Goal: Task Accomplishment & Management: Manage account settings

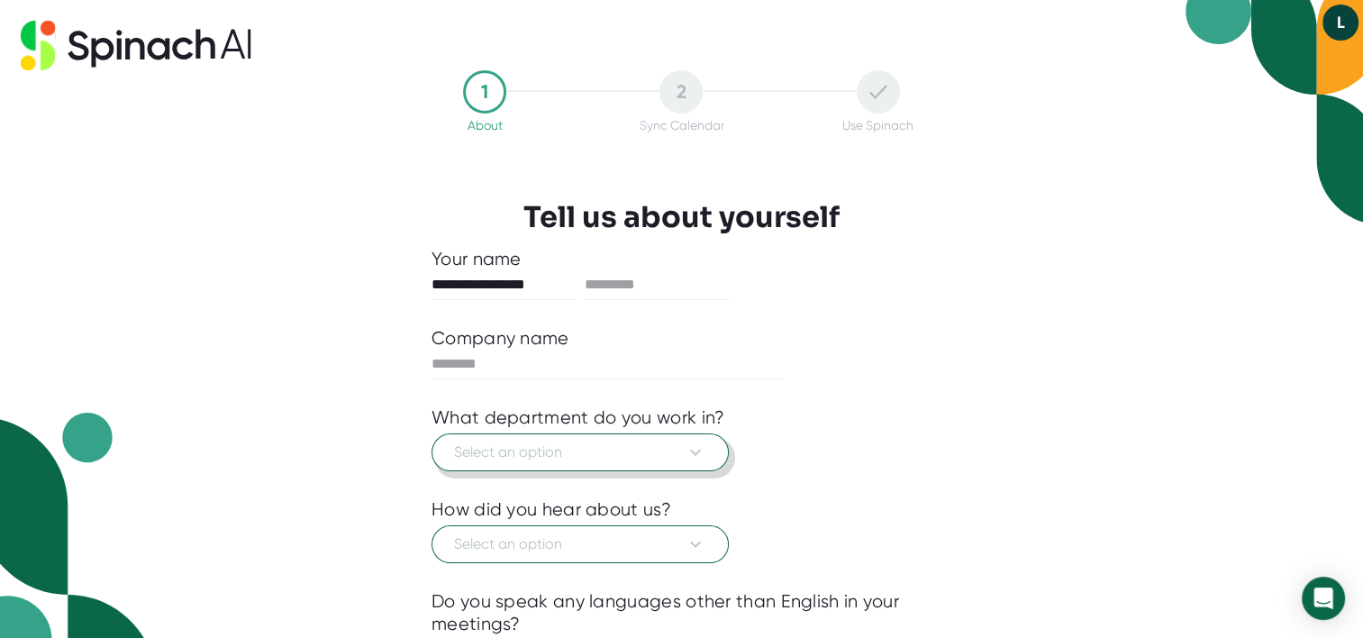
click at [707, 450] on button "Select an option" at bounding box center [579, 452] width 297 height 38
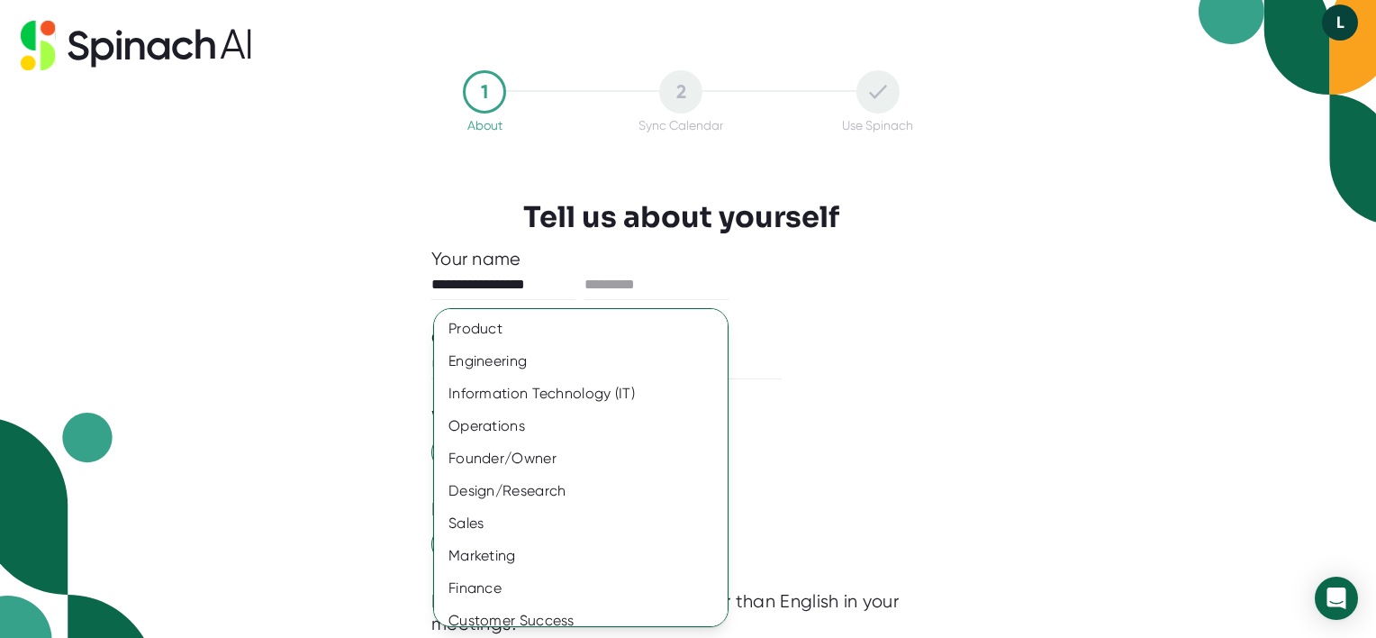
click at [546, 292] on div at bounding box center [688, 319] width 1376 height 638
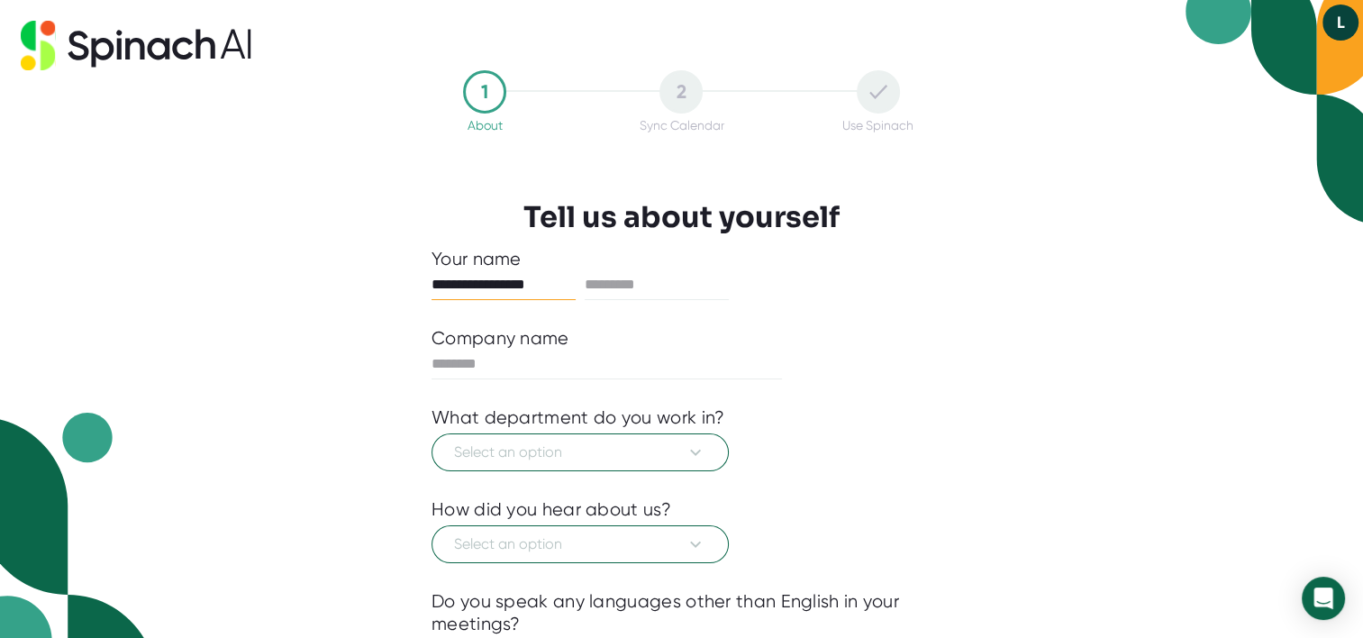
click at [539, 285] on input "**********" at bounding box center [503, 284] width 144 height 29
type input "****"
click at [630, 285] on input "text" at bounding box center [656, 284] width 144 height 29
type input "*******"
click at [565, 351] on input "text" at bounding box center [606, 363] width 350 height 29
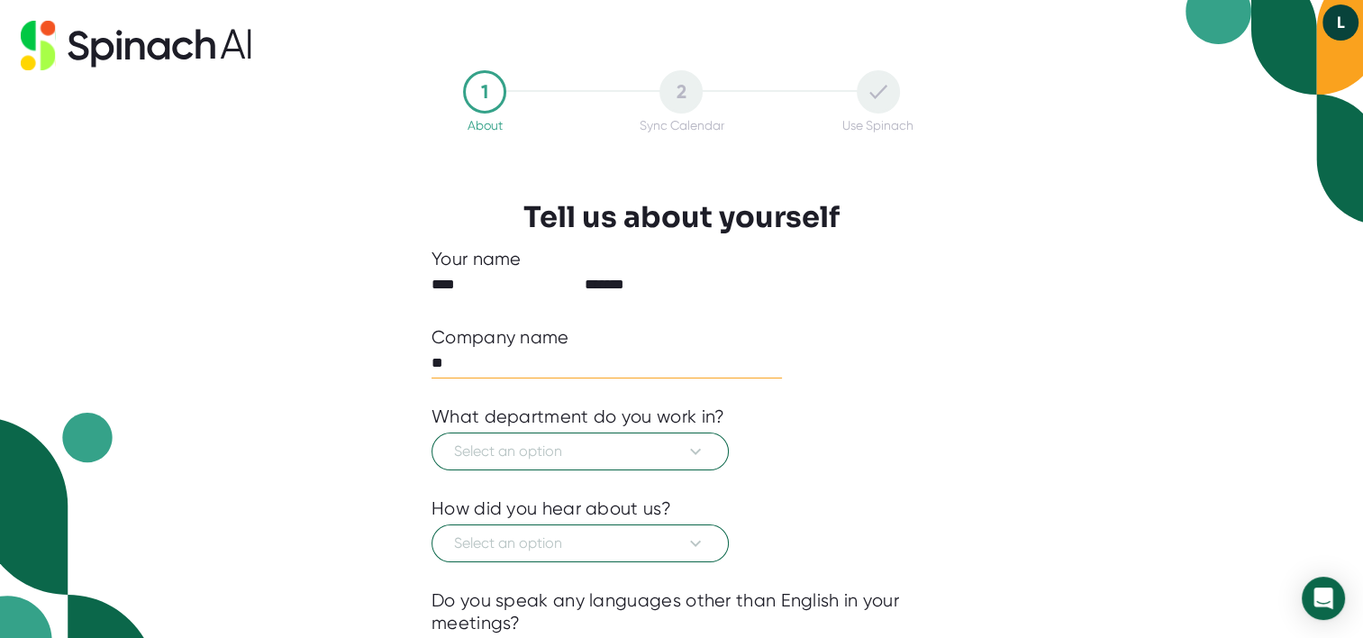
type input "*"
type input "******"
click at [757, 425] on div "What department do you work in?" at bounding box center [681, 417] width 500 height 23
click at [703, 439] on button "Select an option" at bounding box center [579, 452] width 297 height 38
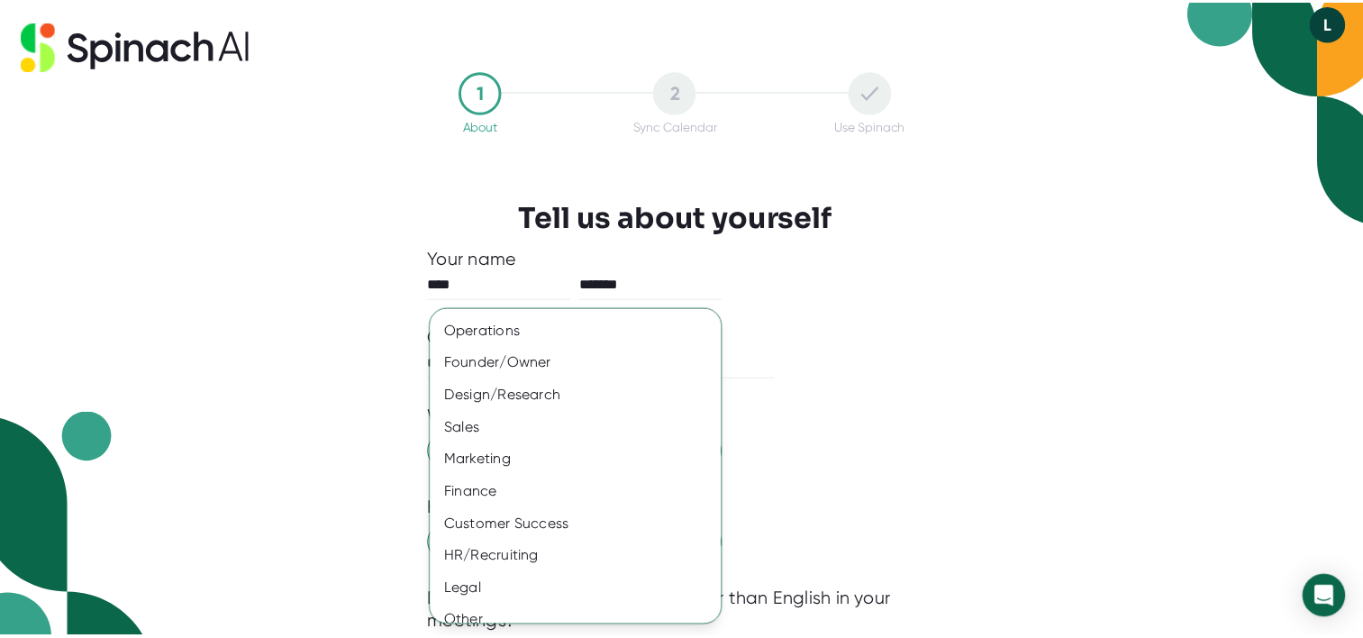
scroll to position [111, 0]
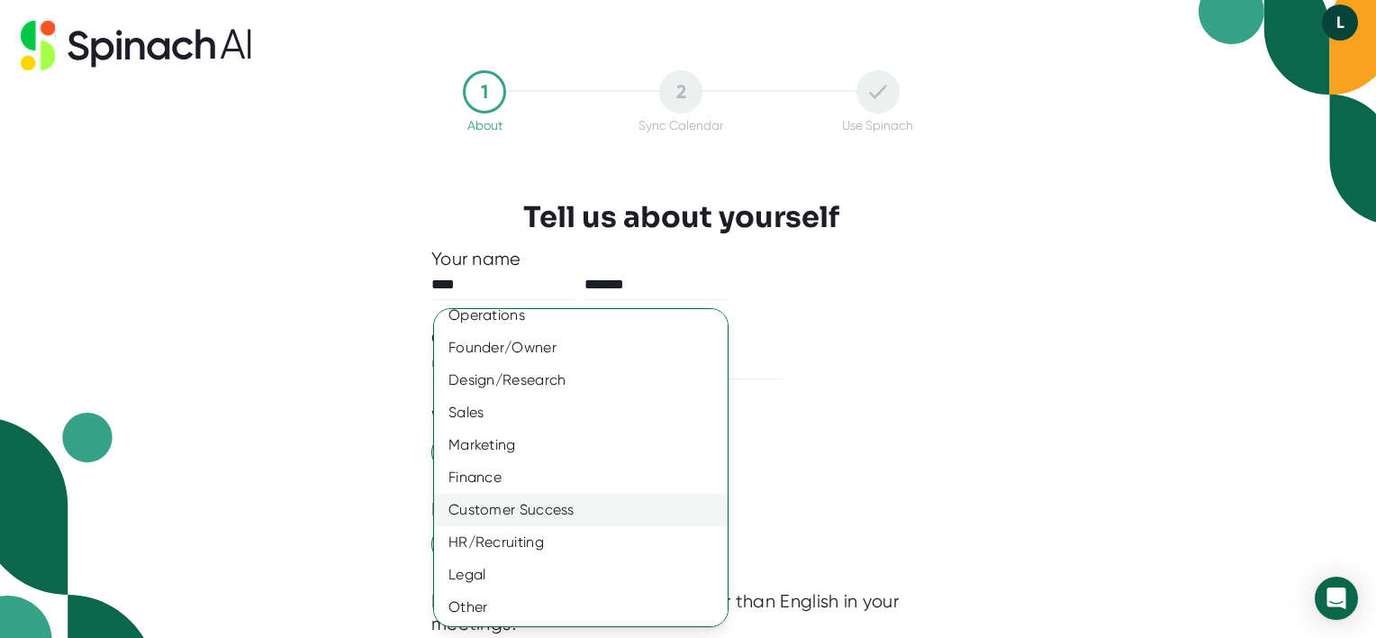
click at [540, 503] on div "Customer Success" at bounding box center [587, 510] width 307 height 32
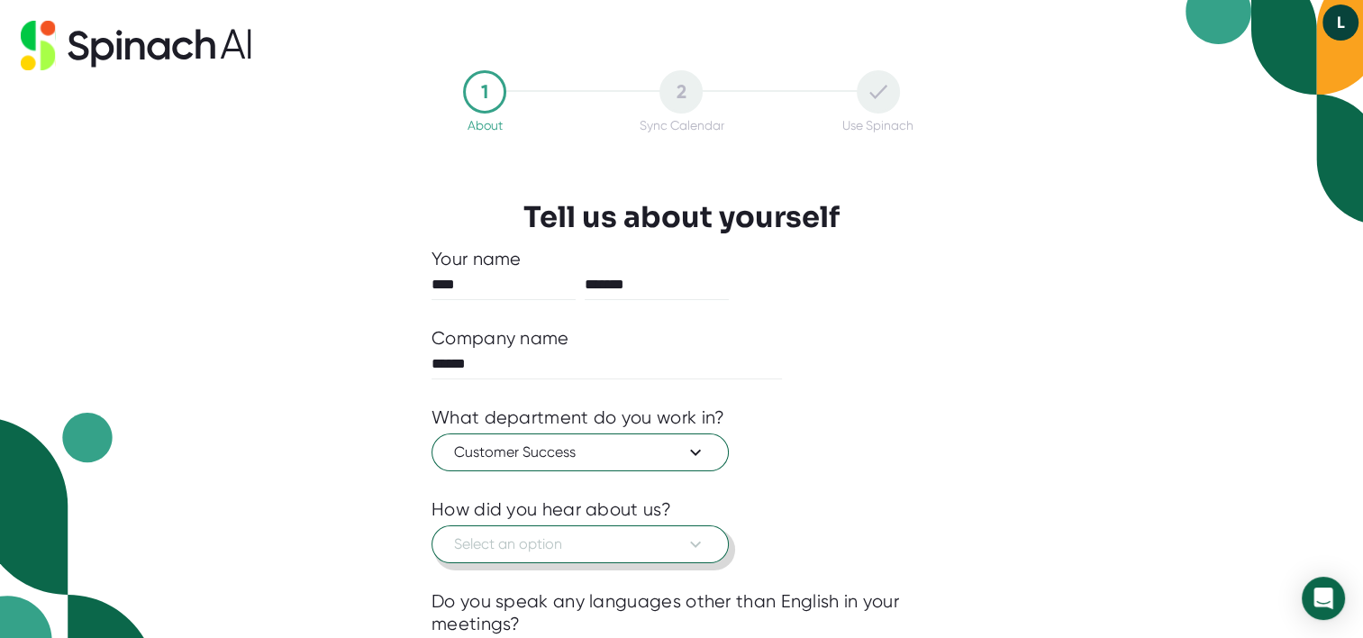
click at [709, 539] on button "Select an option" at bounding box center [579, 544] width 297 height 38
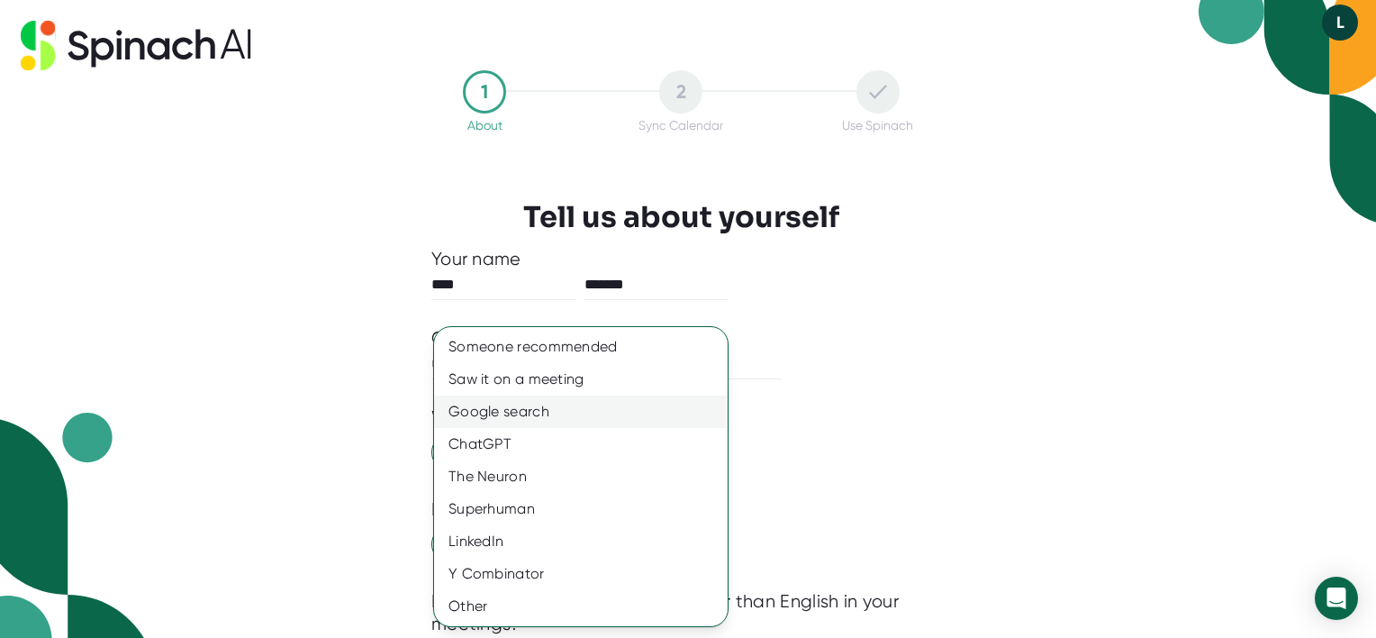
click at [558, 414] on div "Google search" at bounding box center [581, 411] width 294 height 32
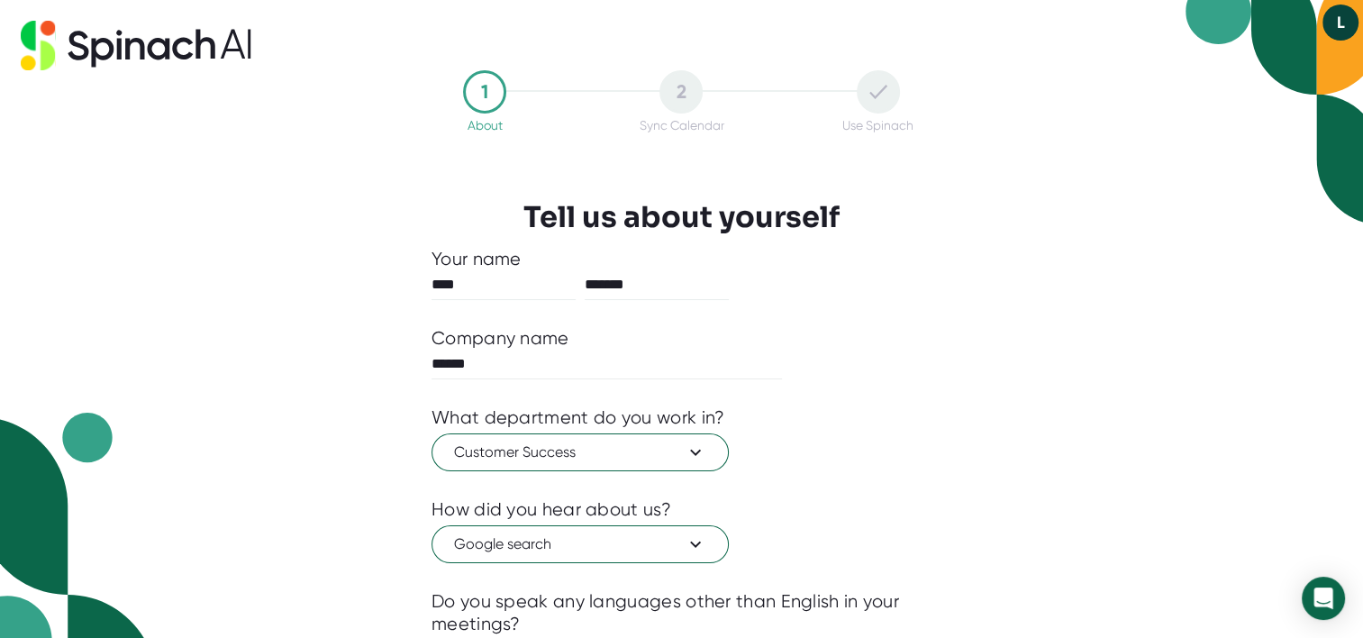
click at [802, 441] on div "Customer Success" at bounding box center [681, 450] width 500 height 42
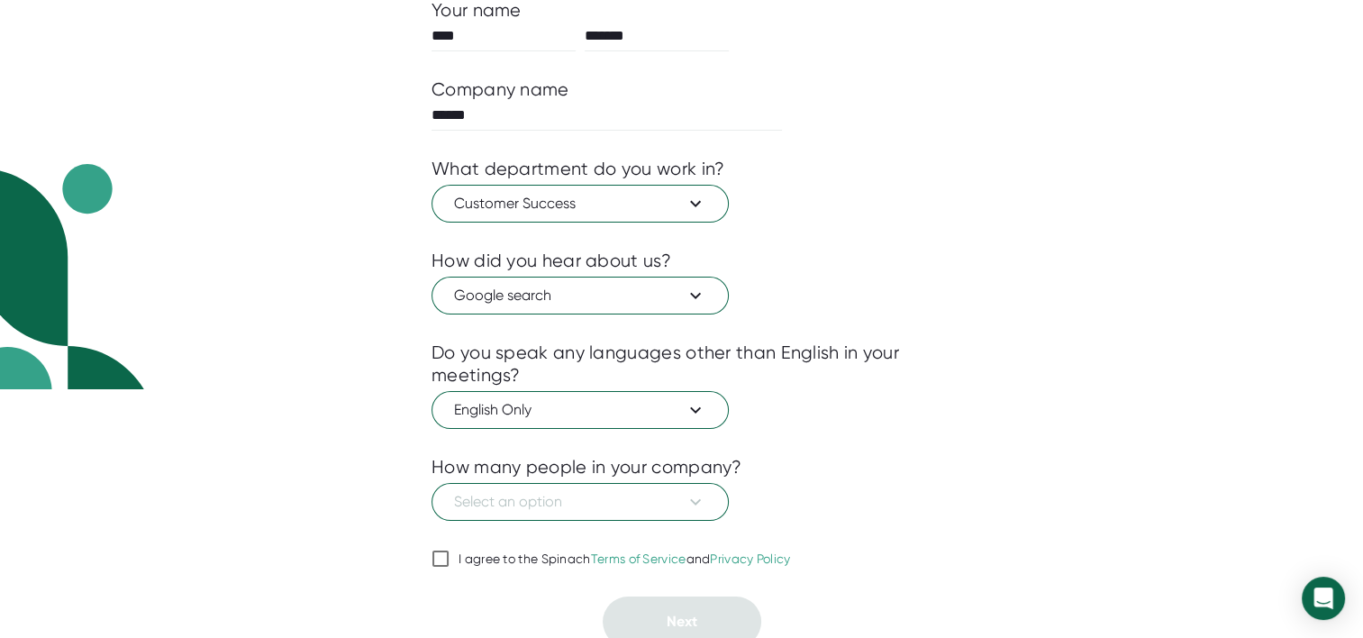
scroll to position [252, 0]
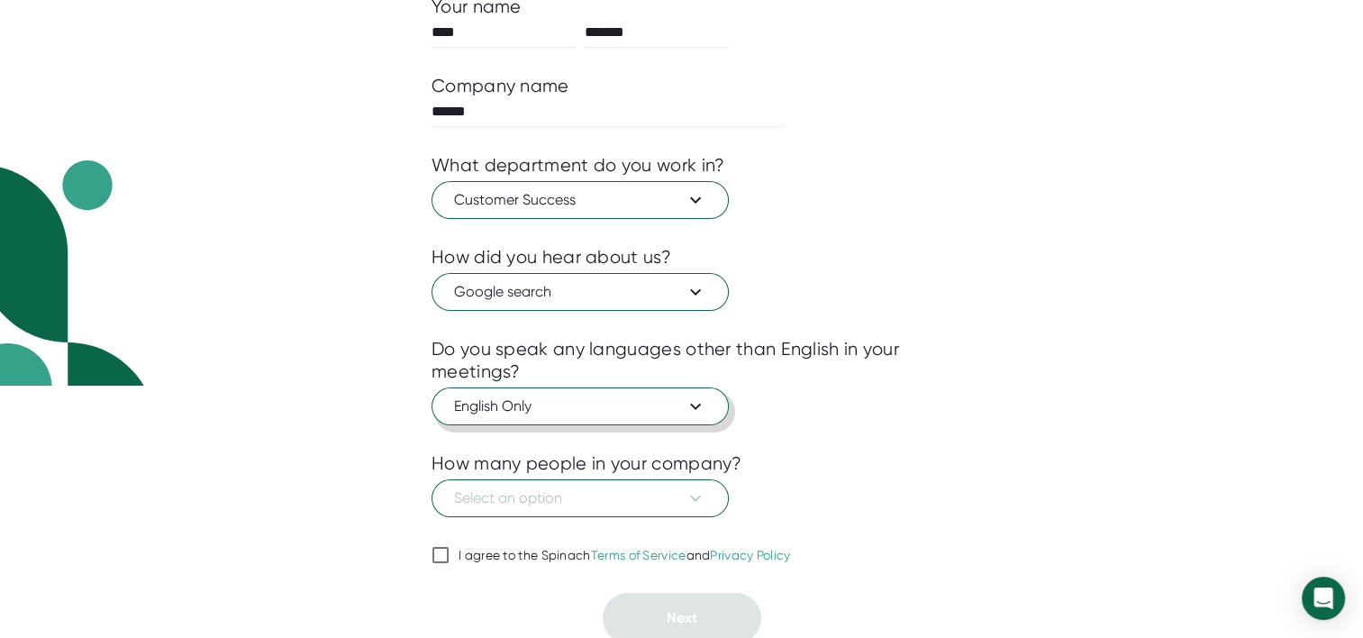
click at [696, 406] on icon at bounding box center [695, 406] width 11 height 6
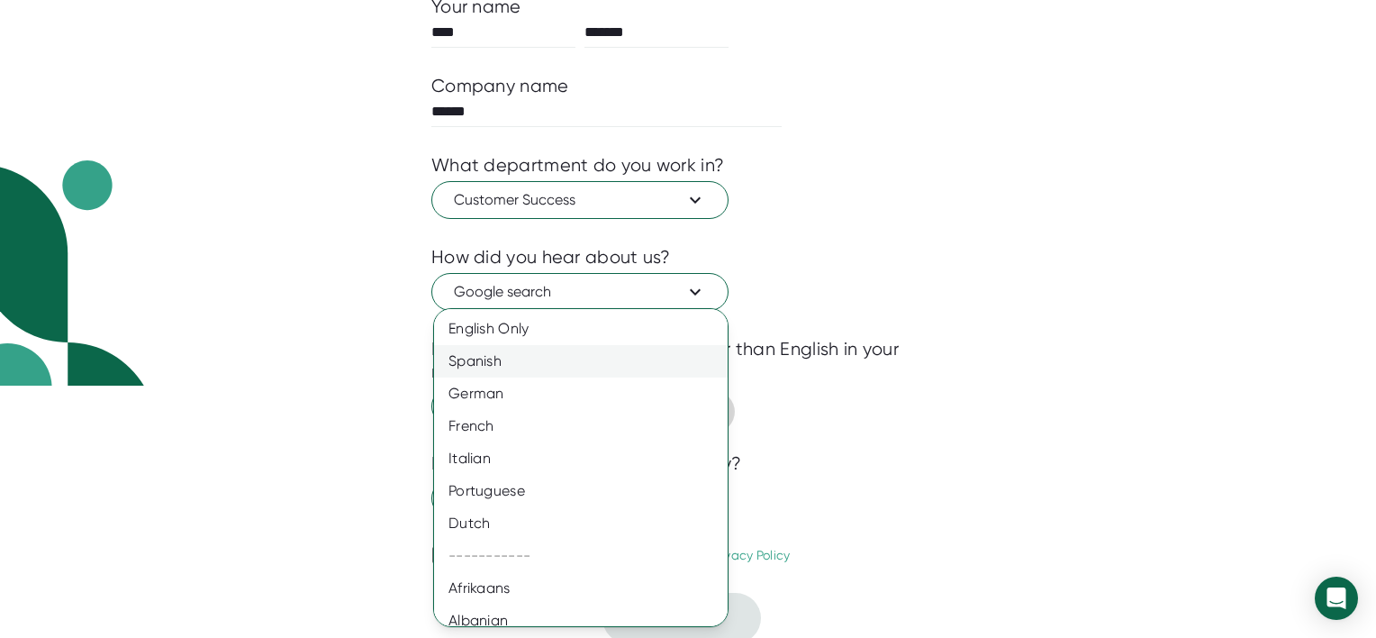
click at [657, 363] on div "Spanish" at bounding box center [587, 361] width 307 height 32
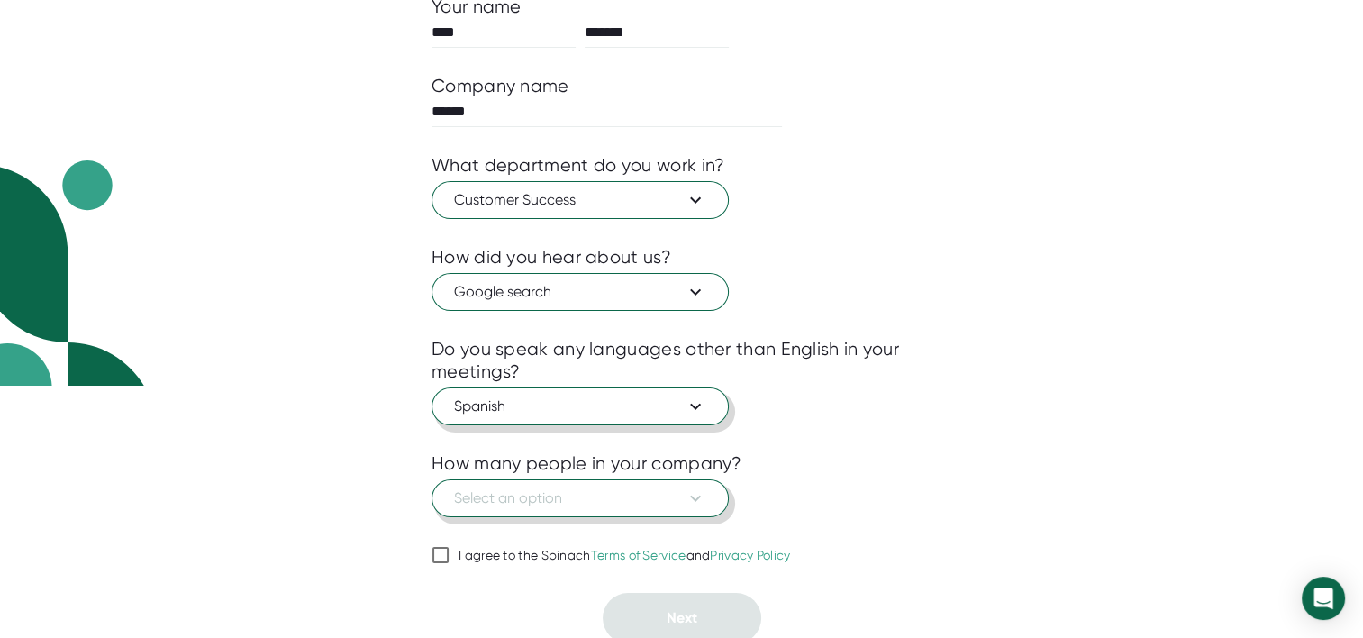
click at [688, 491] on icon at bounding box center [695, 498] width 22 height 22
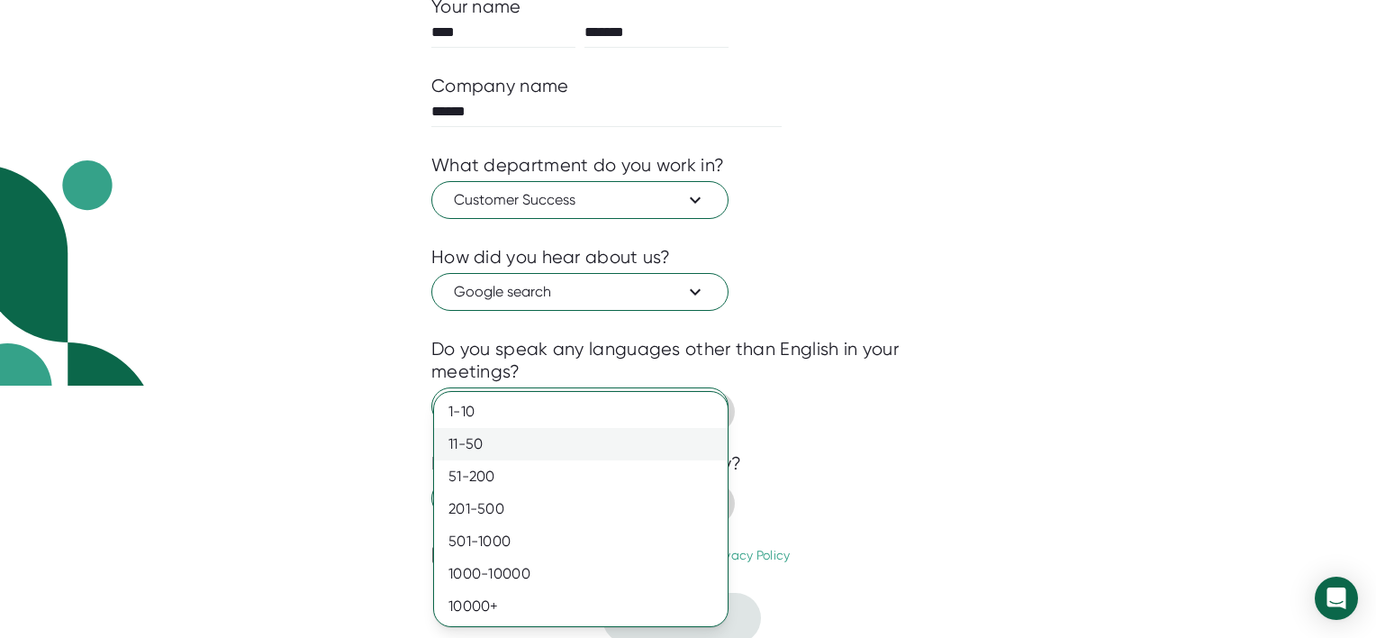
click at [620, 450] on div "11-50" at bounding box center [581, 444] width 294 height 32
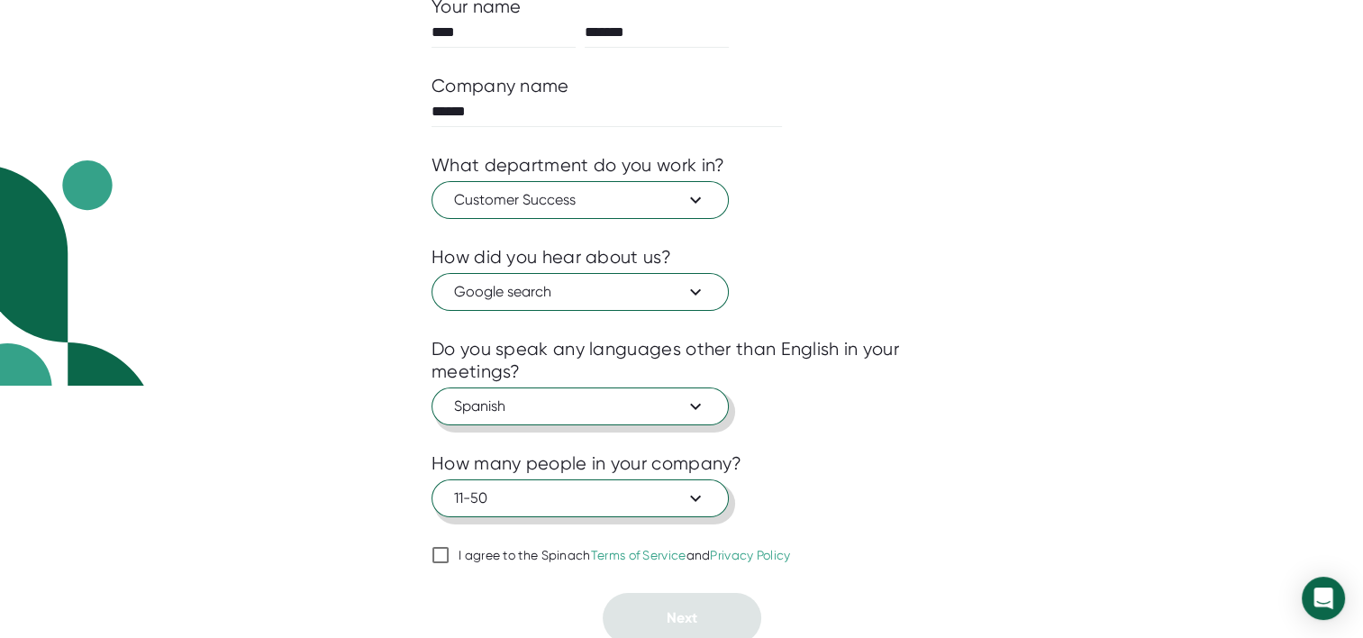
click at [448, 555] on input "I agree to the Spinach Terms of Service and Privacy Policy" at bounding box center [440, 555] width 18 height 22
checkbox input "true"
click at [657, 602] on button "Next" at bounding box center [681, 618] width 159 height 50
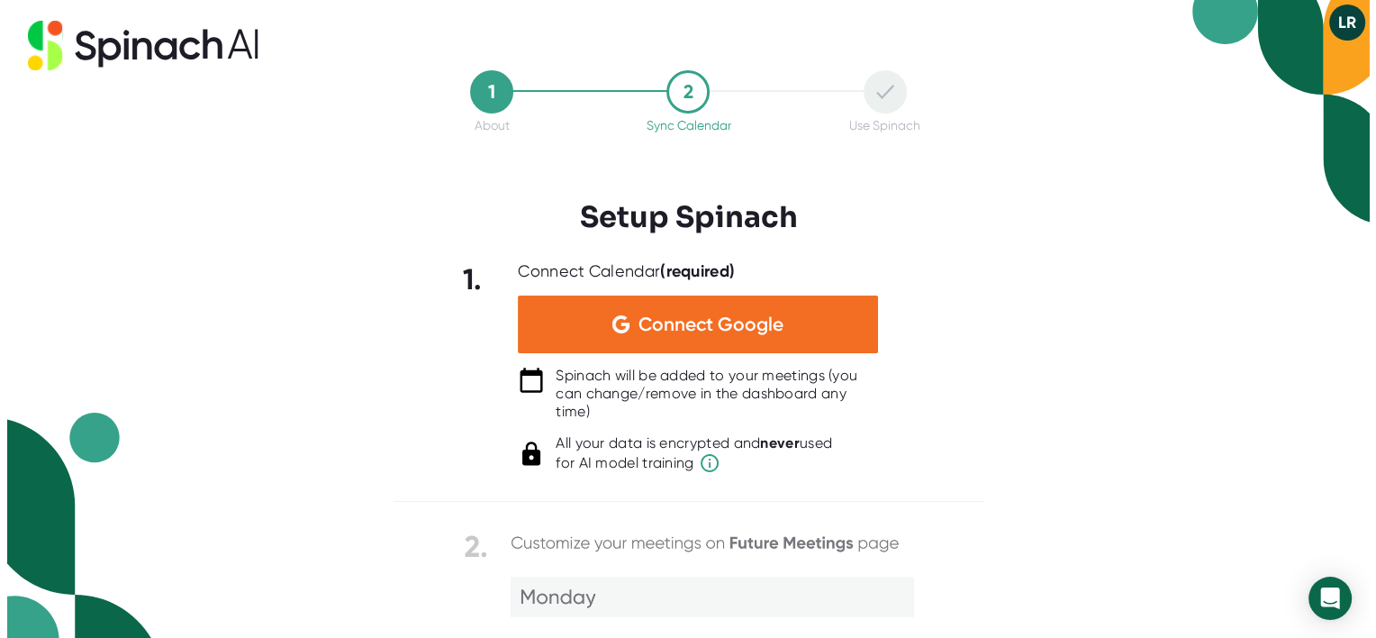
scroll to position [0, 0]
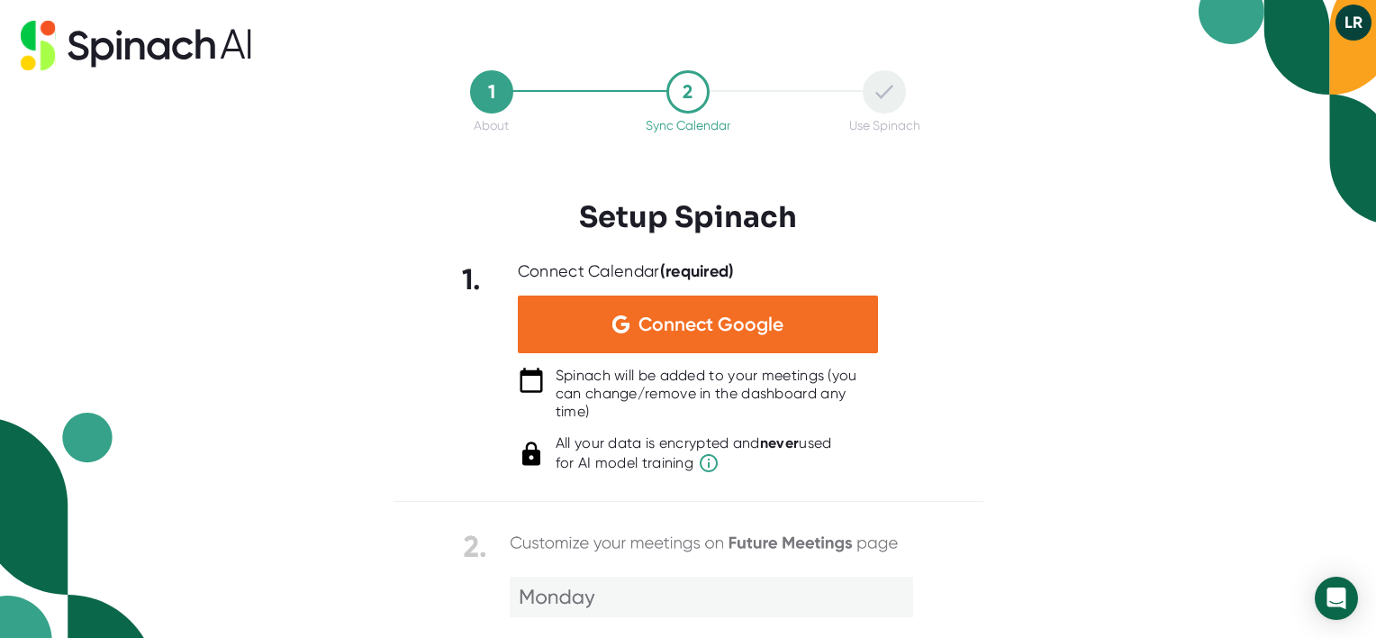
click at [927, 365] on div "1. Connect Calendar (required) Connect Google Spinach will be added to your mee…" at bounding box center [689, 367] width 590 height 213
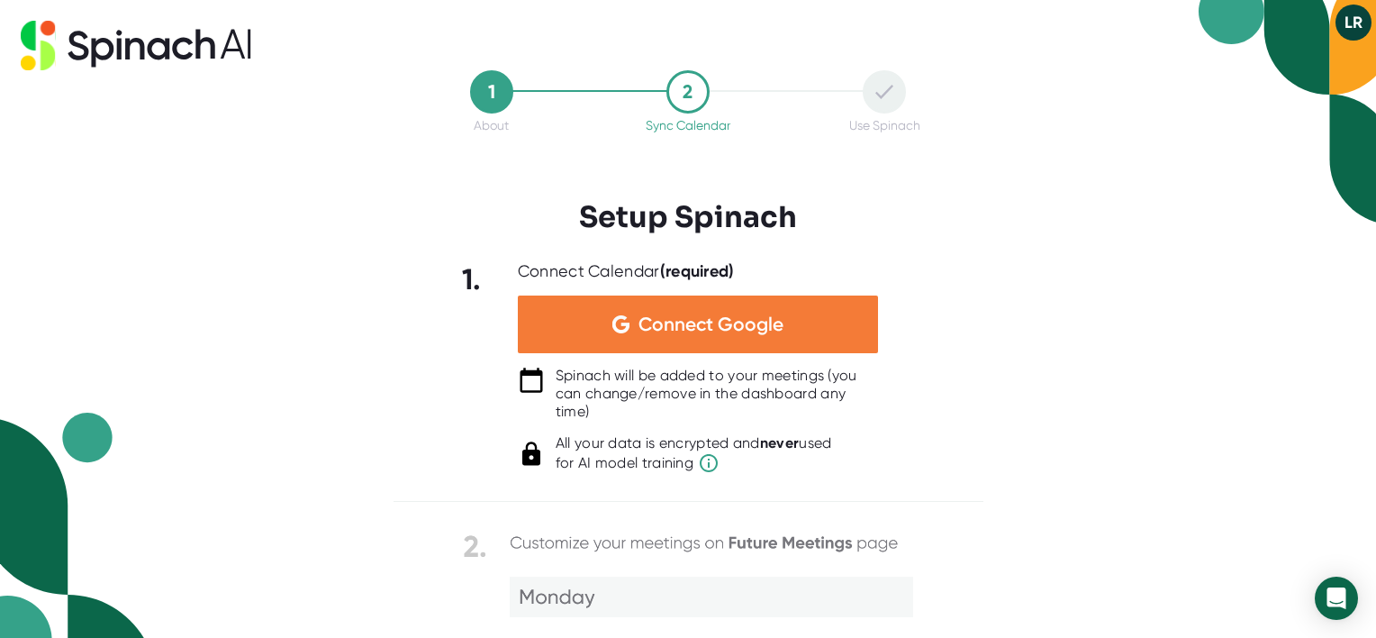
click at [803, 348] on div "Connect Google" at bounding box center [698, 324] width 360 height 58
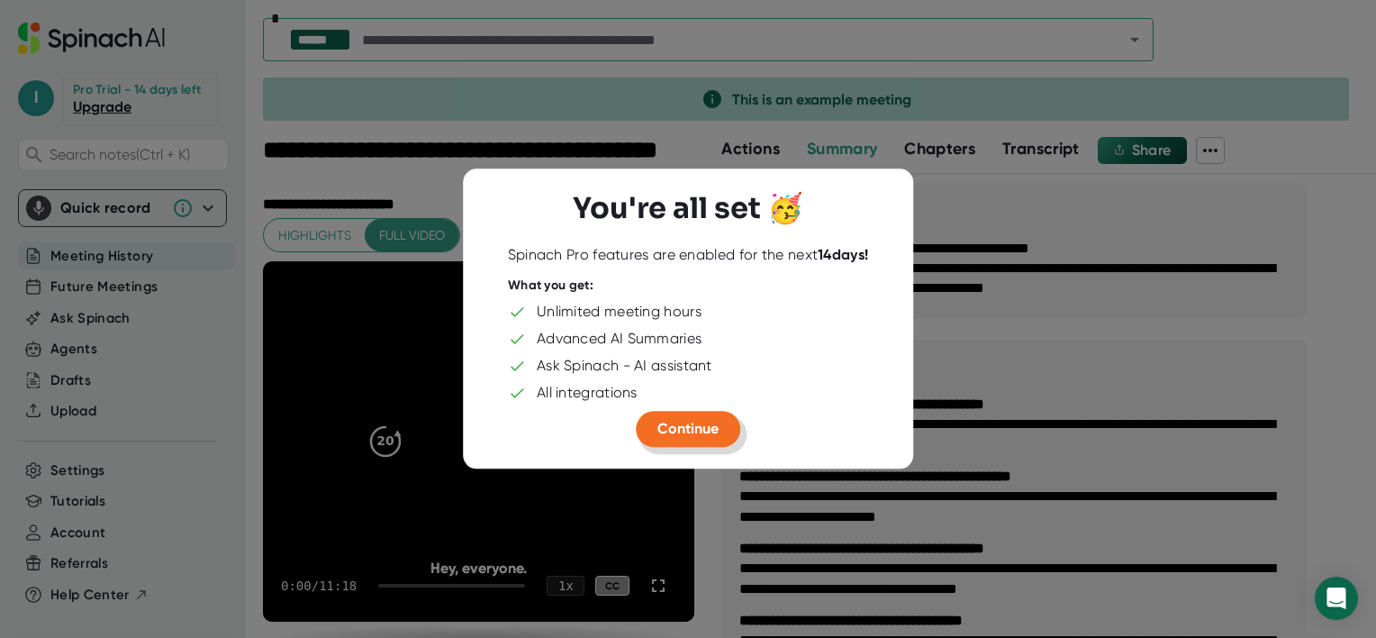
click at [692, 415] on button "Continue" at bounding box center [688, 429] width 104 height 36
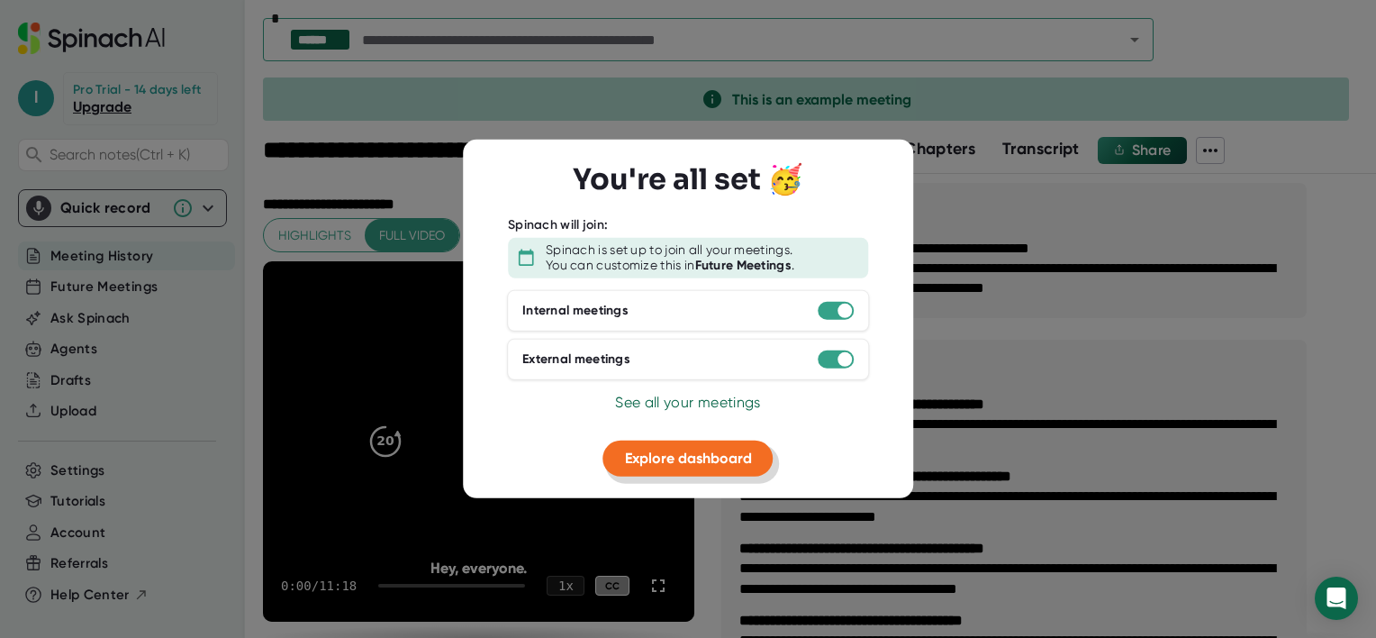
click at [717, 456] on span "Explore dashboard" at bounding box center [688, 456] width 127 height 17
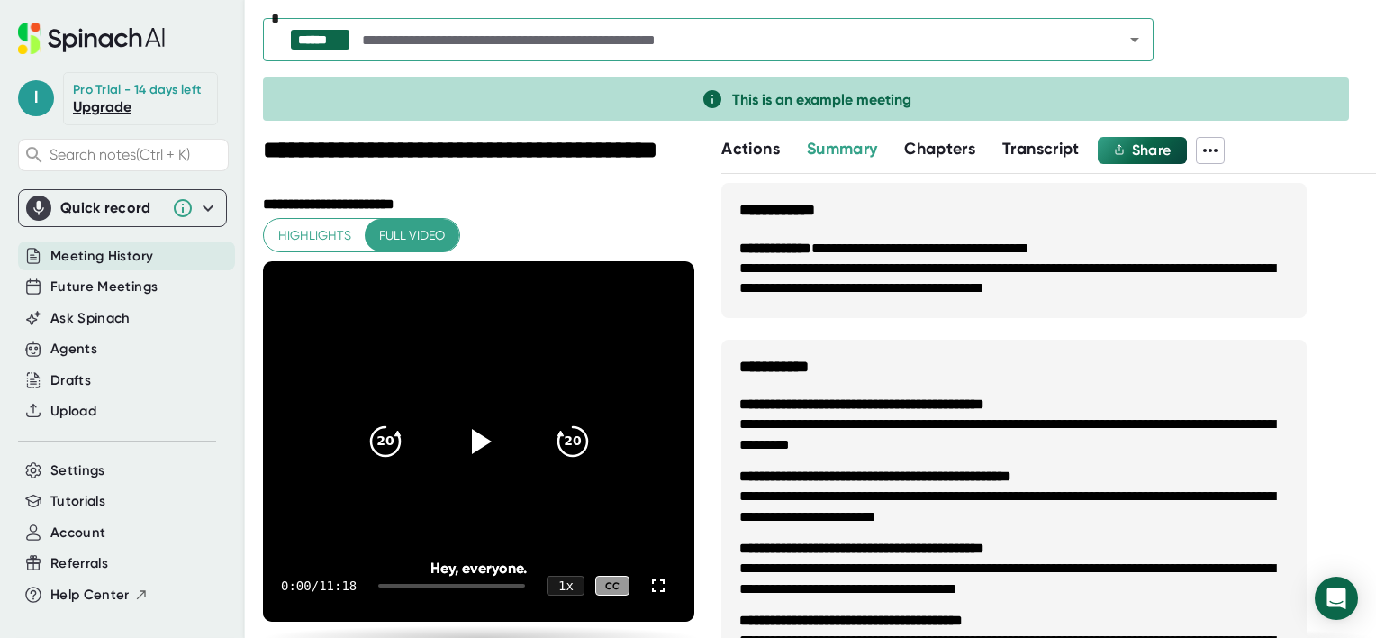
click at [162, 87] on div "Pro Trial - 14 days left" at bounding box center [137, 90] width 128 height 16
click at [115, 105] on link "Upgrade" at bounding box center [102, 106] width 59 height 17
